Goal: Transaction & Acquisition: Subscribe to service/newsletter

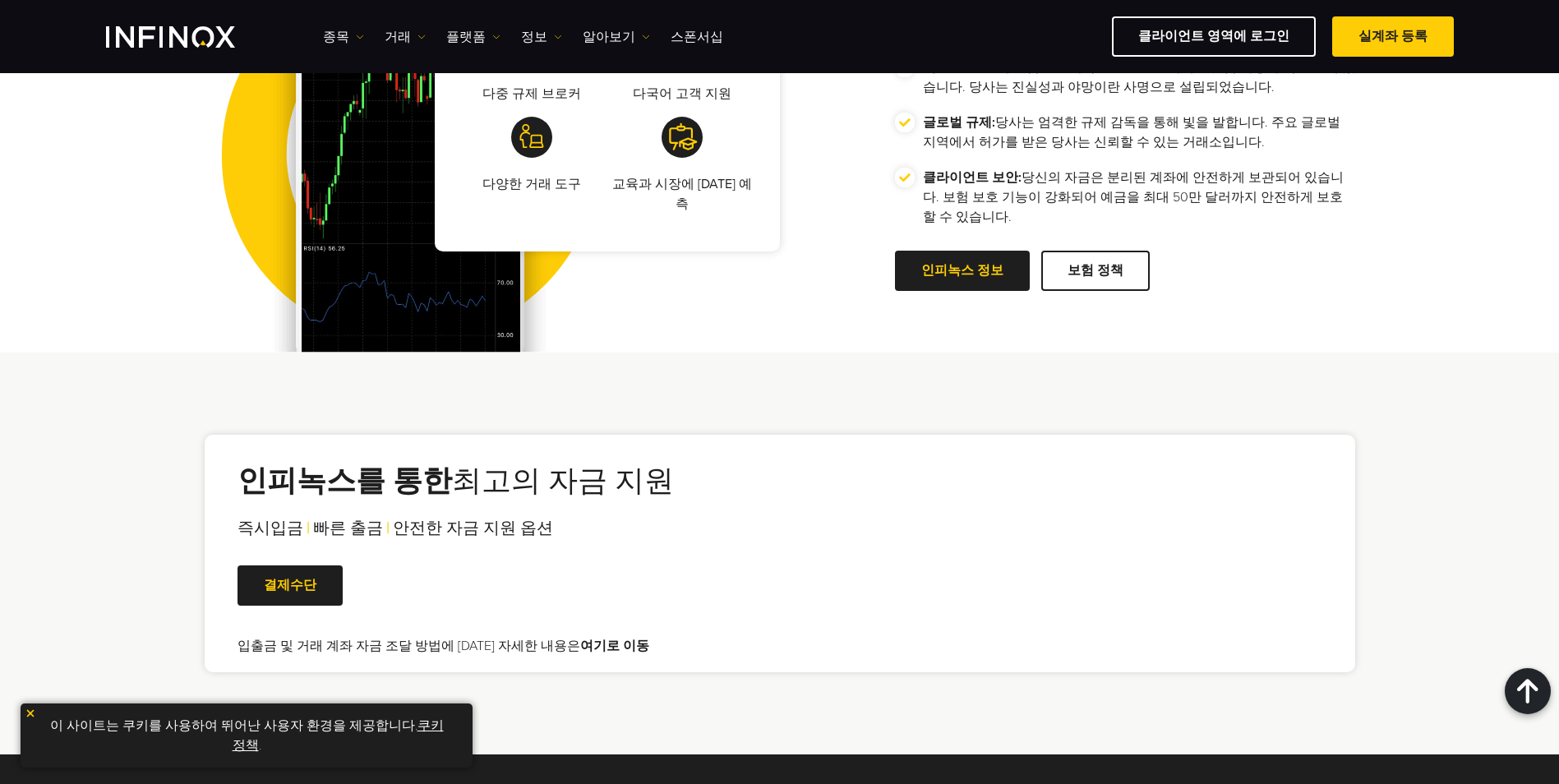
scroll to position [3286, 0]
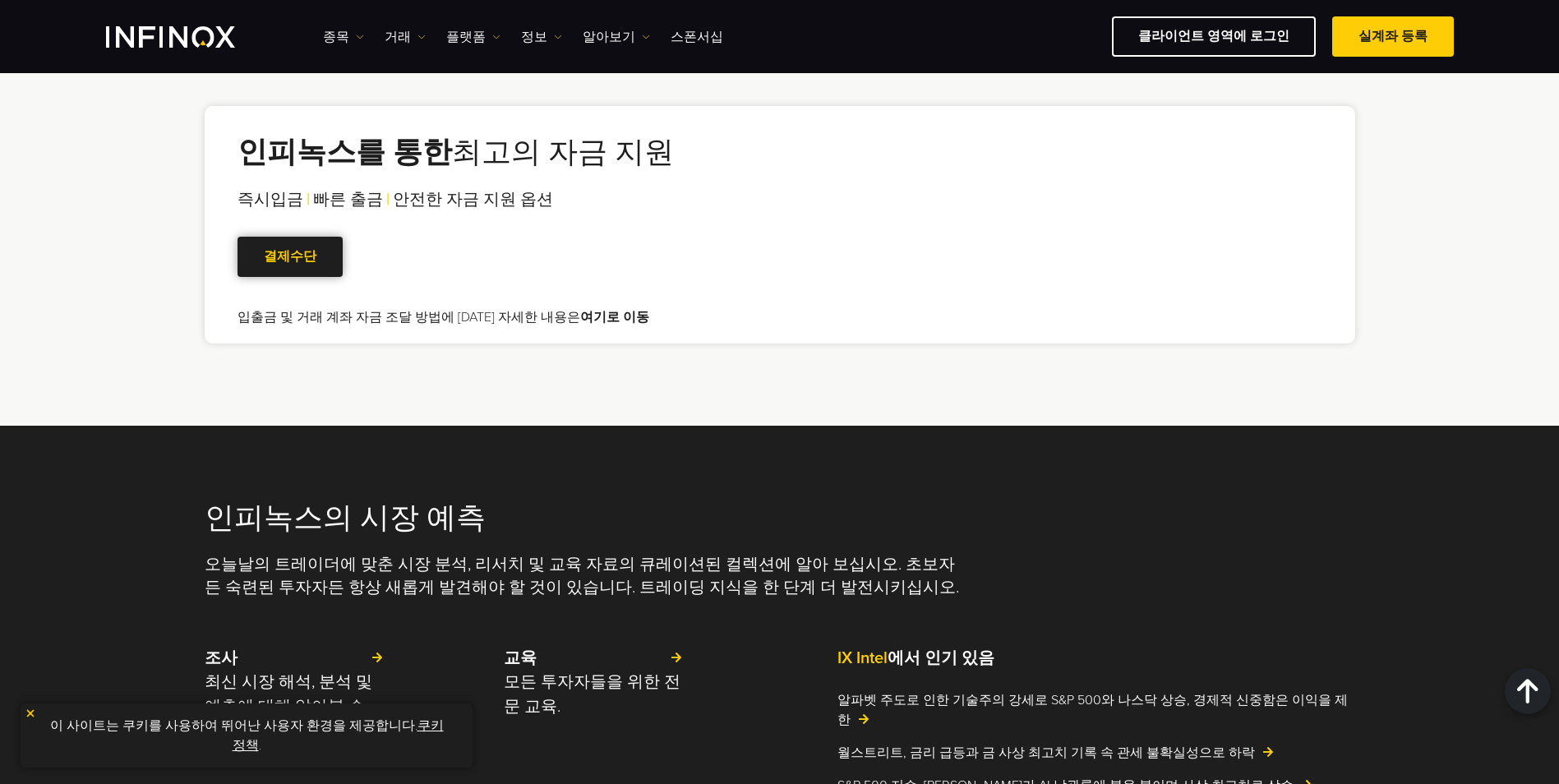
click at [290, 257] on span at bounding box center [290, 257] width 0 height 0
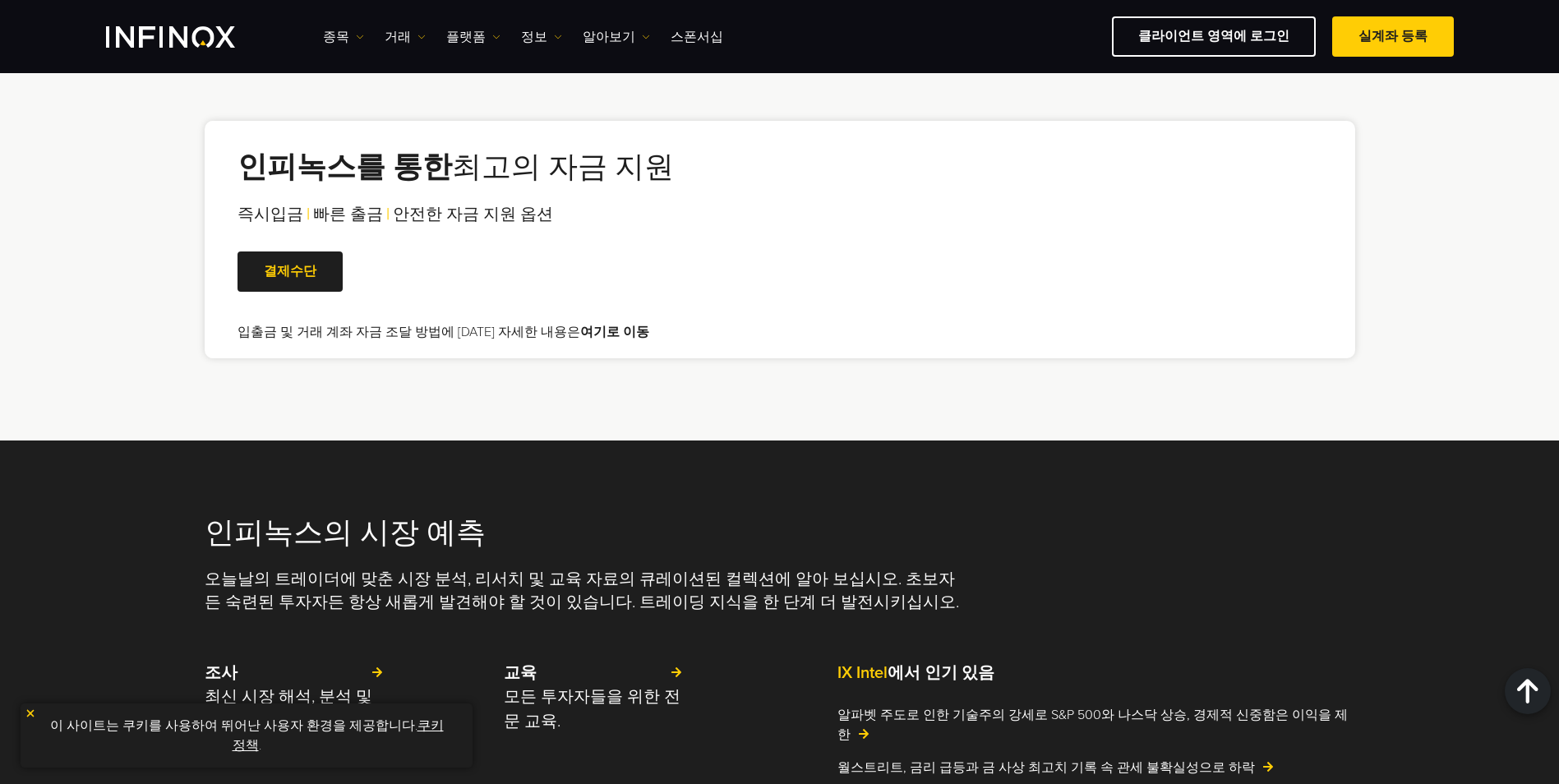
scroll to position [3286, 0]
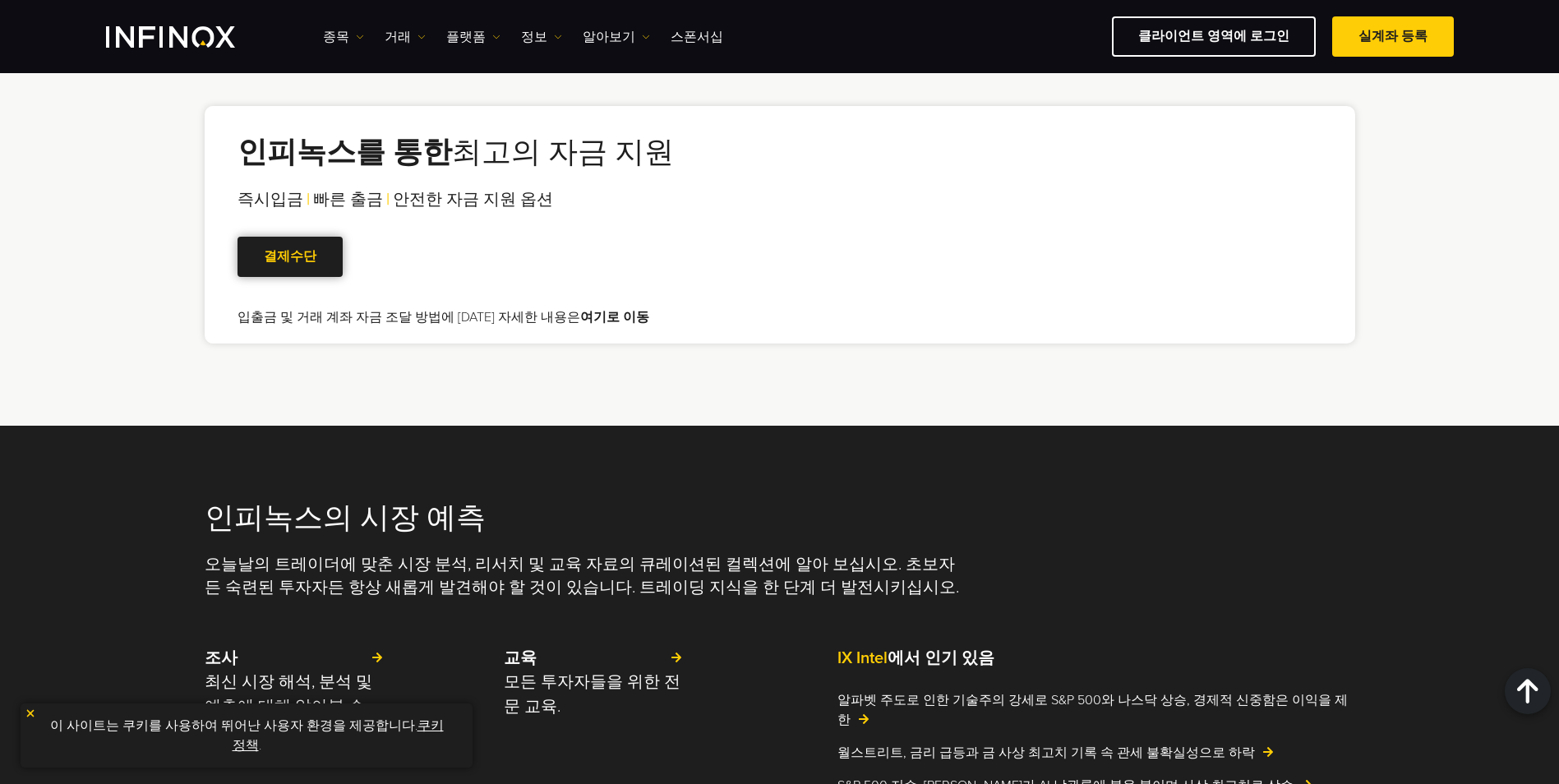
click at [295, 241] on link "결제수단" at bounding box center [290, 256] width 105 height 40
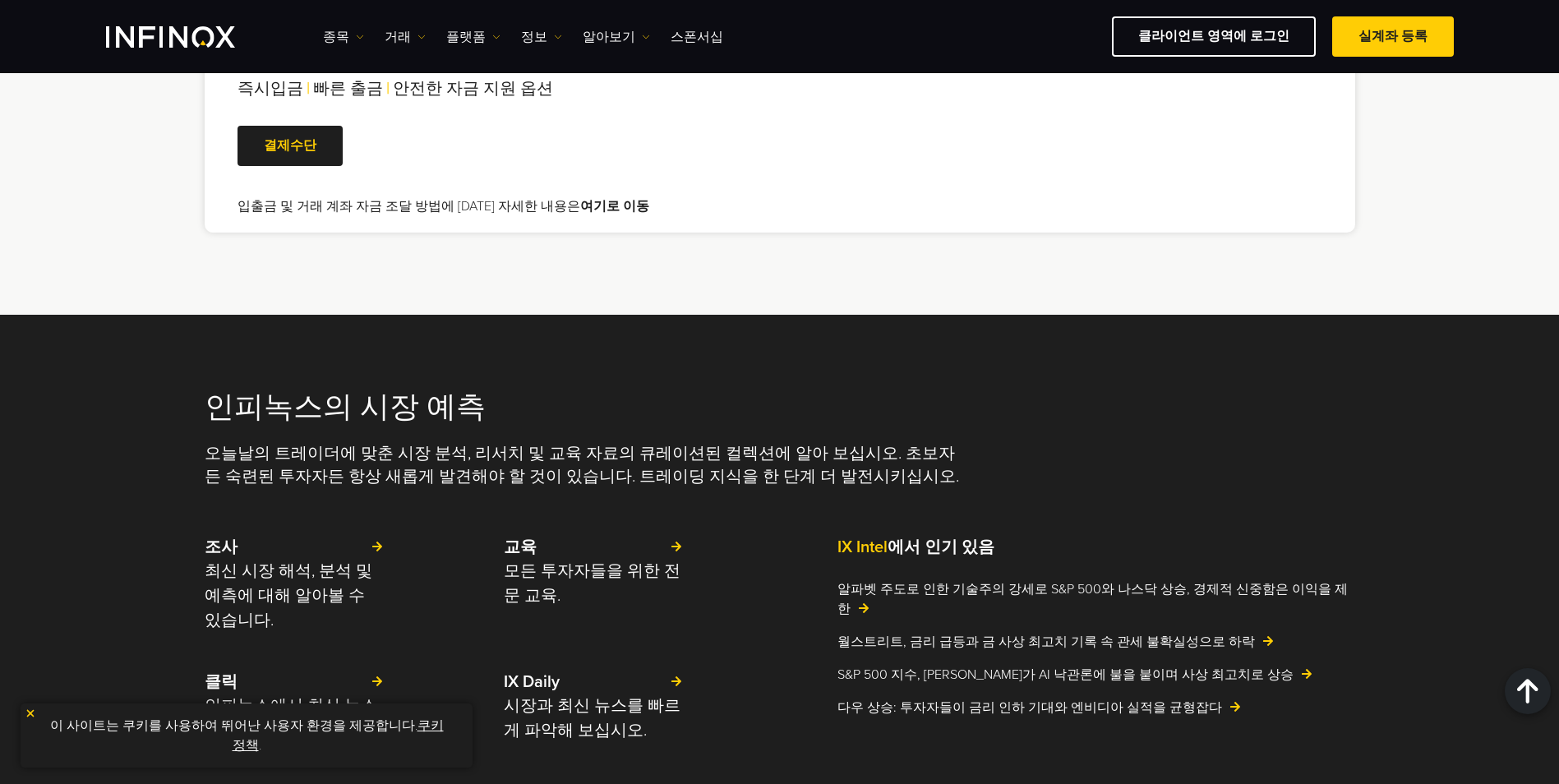
scroll to position [3286, 0]
click at [305, 165] on link "결제수단" at bounding box center [290, 144] width 105 height 40
